Goal: Transaction & Acquisition: Purchase product/service

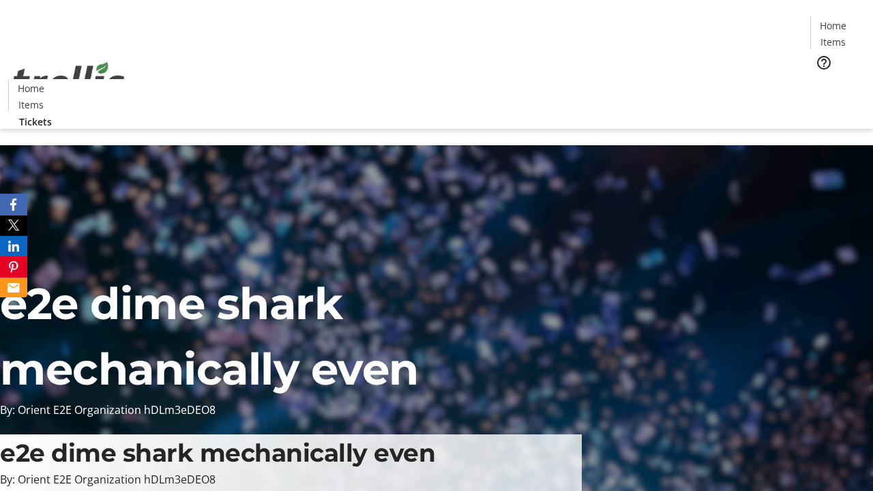
click at [821, 79] on span "Tickets" at bounding box center [837, 86] width 33 height 14
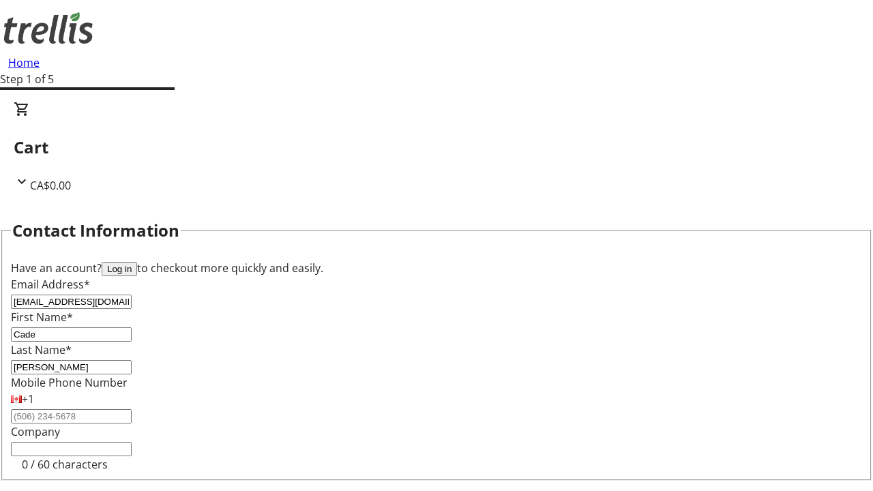
type input "[PERSON_NAME]"
